Goal: Transaction & Acquisition: Purchase product/service

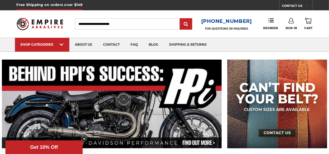
click at [115, 29] on input "Search" at bounding box center [127, 23] width 105 height 11
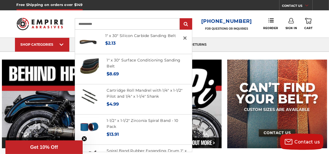
type input "**********"
click at [181, 19] on input "submit" at bounding box center [186, 24] width 11 height 11
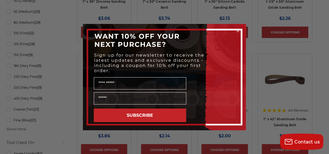
scroll to position [327, 0]
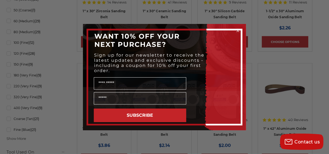
click at [237, 29] on circle "Close dialog" at bounding box center [238, 30] width 5 height 5
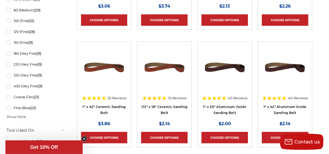
scroll to position [414, 0]
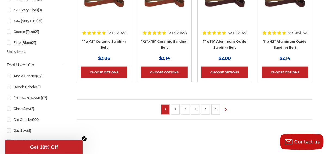
click at [222, 105] on li at bounding box center [225, 110] width 7 height 10
click at [226, 108] on icon at bounding box center [226, 110] width 7 height 6
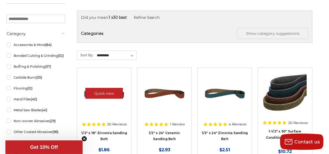
scroll to position [152, 0]
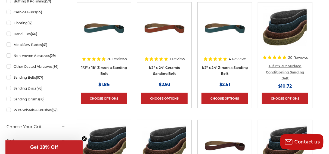
click at [280, 66] on link "1-1/2" x 30" Surface Conditioning Sanding Belt" at bounding box center [285, 72] width 38 height 16
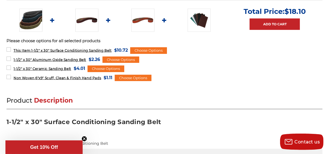
scroll to position [261, 0]
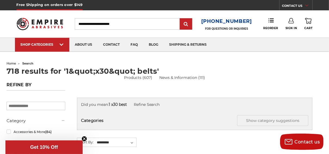
click at [84, 26] on input "Search" at bounding box center [127, 23] width 105 height 11
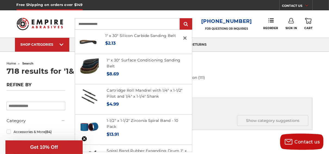
type input "**********"
click at [181, 19] on input "submit" at bounding box center [186, 24] width 11 height 11
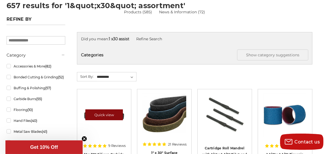
scroll to position [65, 0]
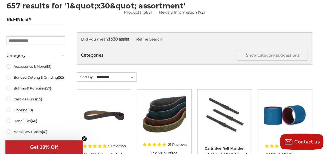
click at [131, 39] on div "Did you mean: 1 x30 assist Refine Search" at bounding box center [195, 39] width 228 height 6
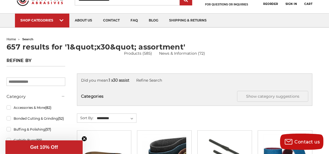
scroll to position [0, 0]
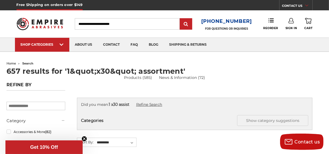
click at [154, 103] on link "Refine Search" at bounding box center [149, 104] width 26 height 5
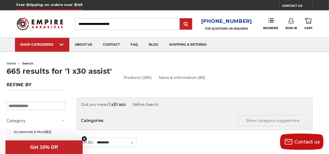
click at [127, 27] on input "Search" at bounding box center [127, 23] width 105 height 11
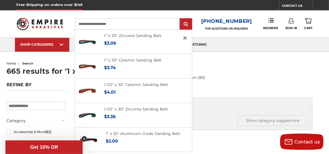
type input "**********"
click at [181, 19] on input "submit" at bounding box center [186, 24] width 11 height 11
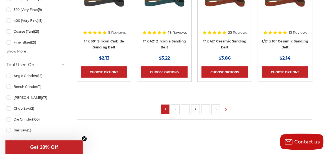
scroll to position [421, 0]
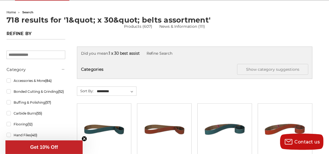
scroll to position [0, 0]
